Goal: Navigation & Orientation: Find specific page/section

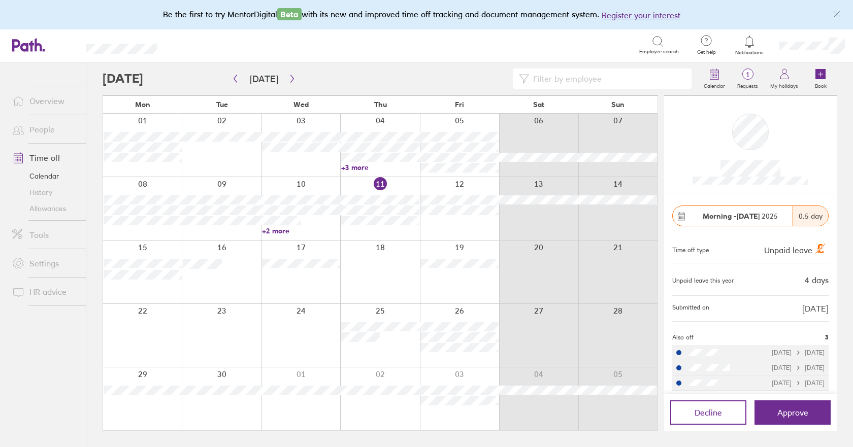
click at [44, 208] on link "Allowances" at bounding box center [45, 209] width 82 height 16
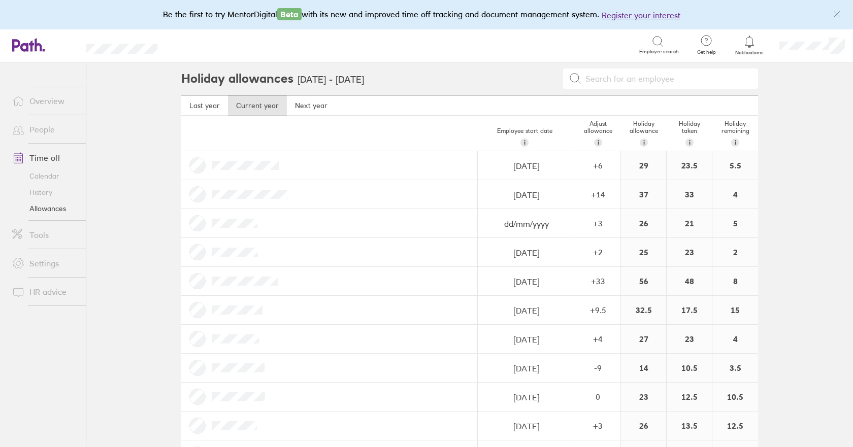
click at [45, 175] on link "Calendar" at bounding box center [45, 176] width 82 height 16
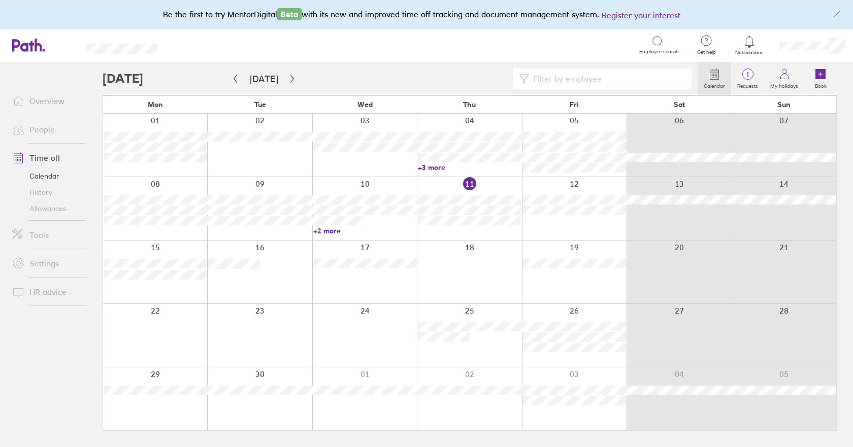
click at [296, 81] on div at bounding box center [400, 79] width 595 height 20
click at [290, 81] on icon "button" at bounding box center [292, 79] width 8 height 8
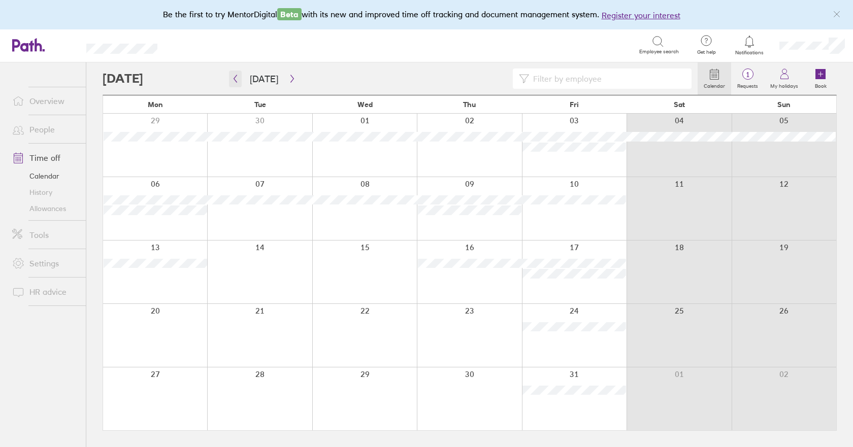
click at [241, 83] on button "button" at bounding box center [235, 79] width 13 height 17
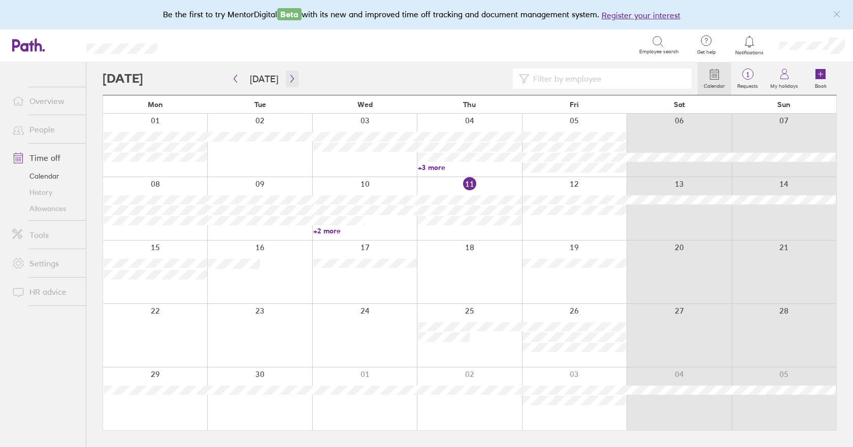
click at [290, 81] on icon "button" at bounding box center [292, 79] width 8 height 8
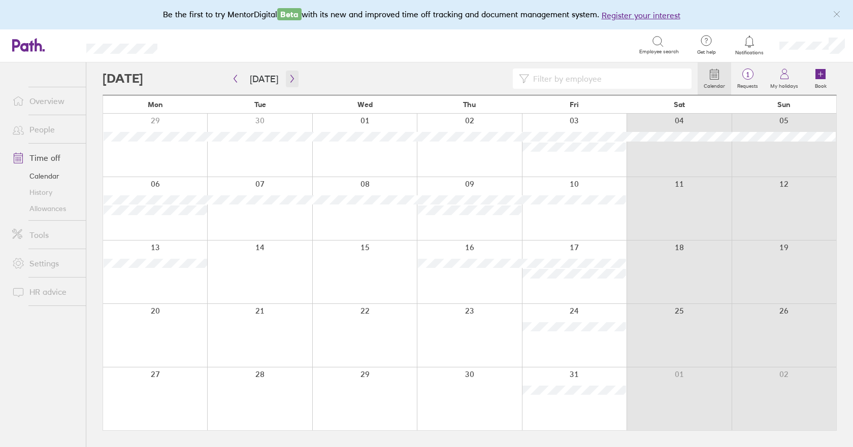
click at [290, 81] on icon "button" at bounding box center [292, 79] width 8 height 8
click at [291, 79] on icon "button" at bounding box center [292, 79] width 8 height 8
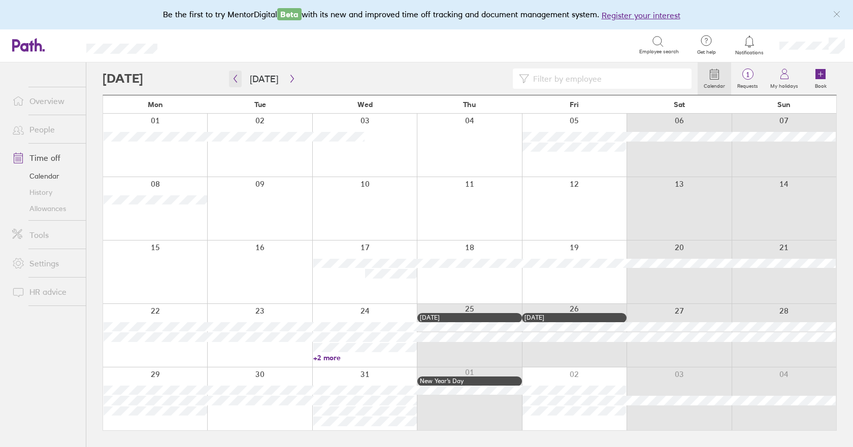
click at [238, 78] on icon "button" at bounding box center [236, 79] width 8 height 8
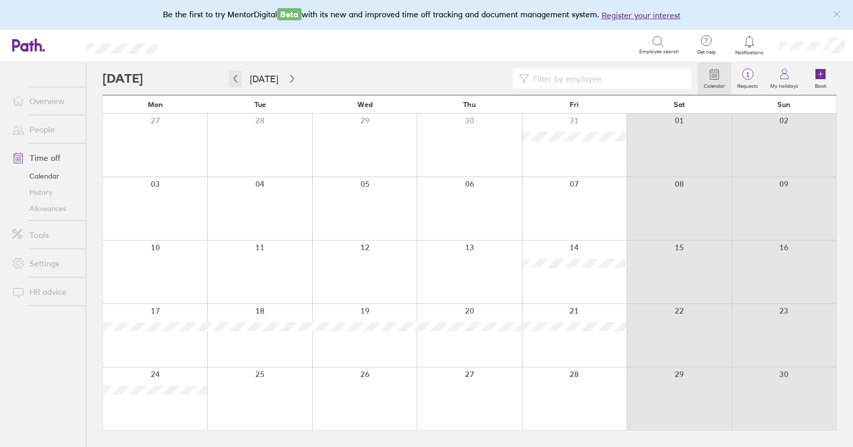
click at [238, 78] on icon "button" at bounding box center [236, 79] width 8 height 8
